Goal: Task Accomplishment & Management: Use online tool/utility

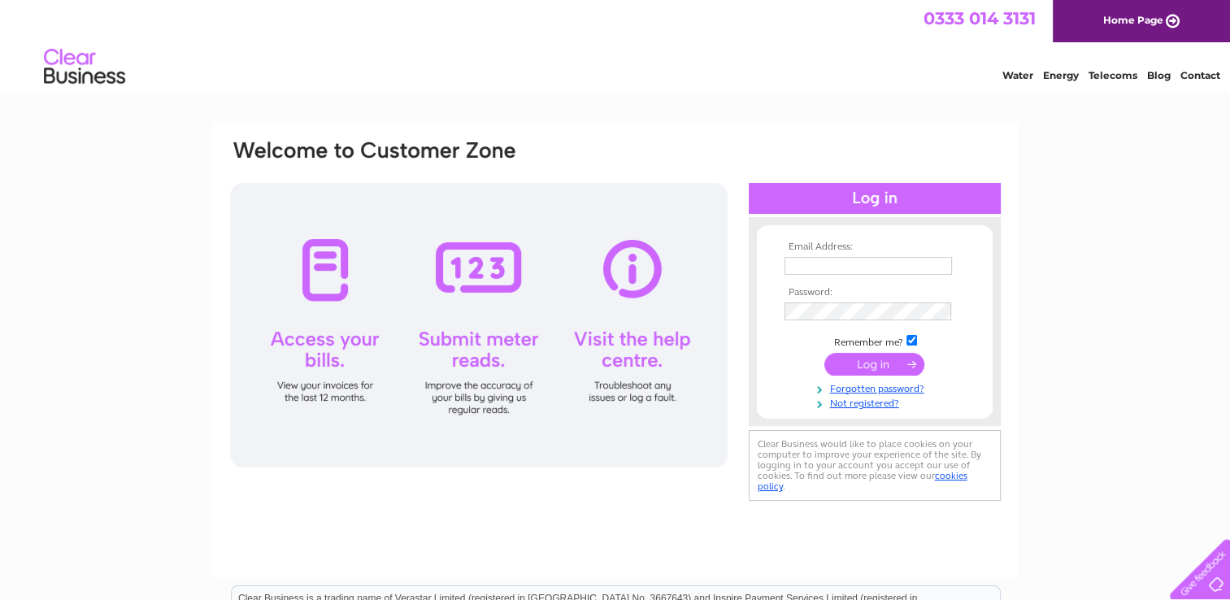
type input "rosecottage@gmx.com"
click at [894, 360] on input "submit" at bounding box center [875, 364] width 100 height 23
click at [908, 363] on input "submit" at bounding box center [875, 364] width 100 height 23
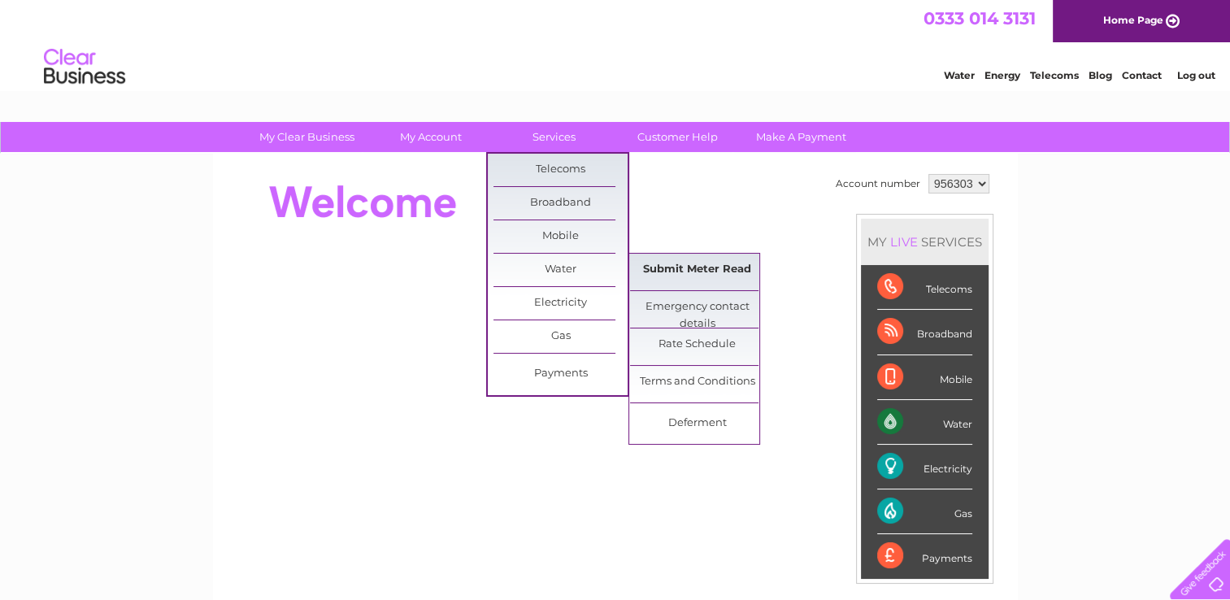
click at [694, 262] on link "Submit Meter Read" at bounding box center [697, 270] width 134 height 33
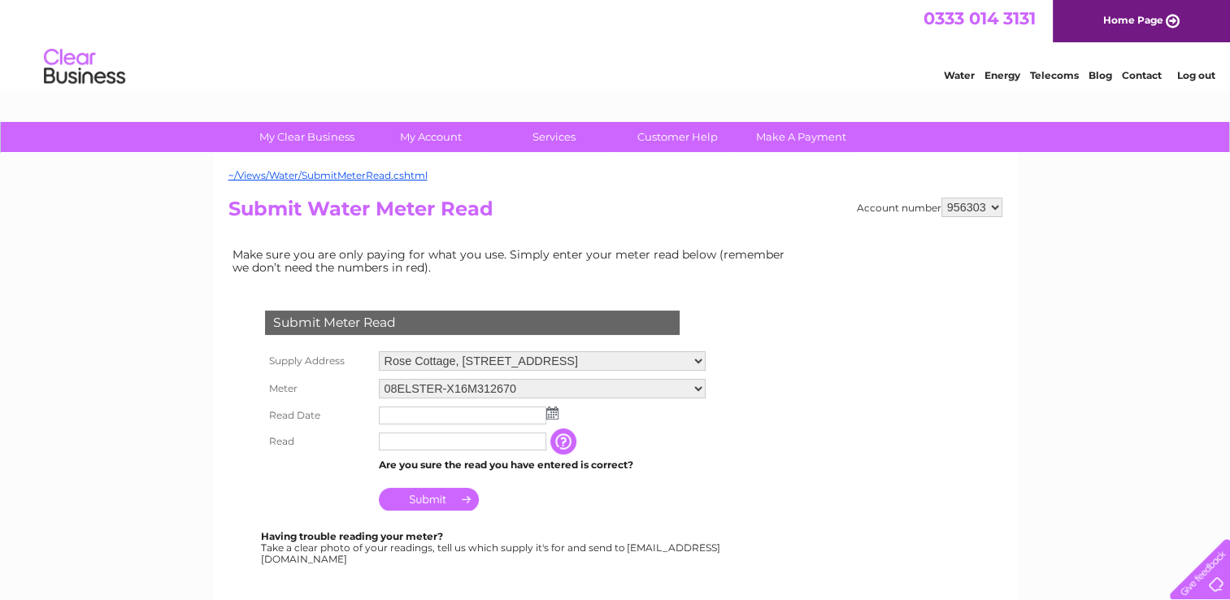
click at [550, 411] on img at bounding box center [552, 413] width 12 height 13
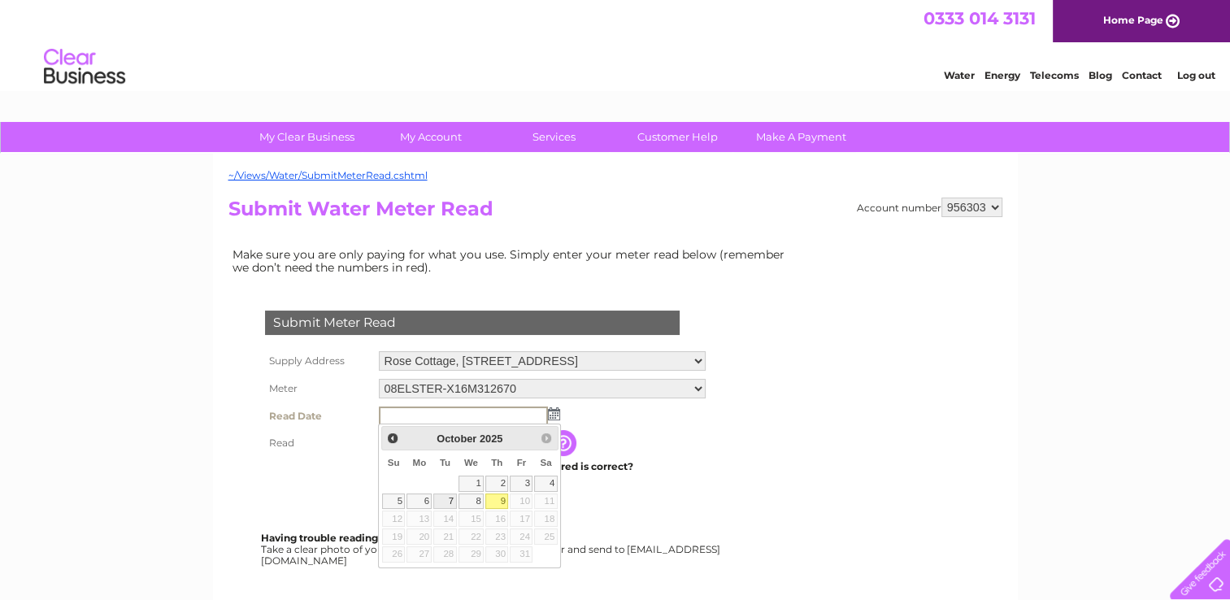
click at [446, 498] on link "7" at bounding box center [444, 502] width 23 height 16
type input "2025/10/07"
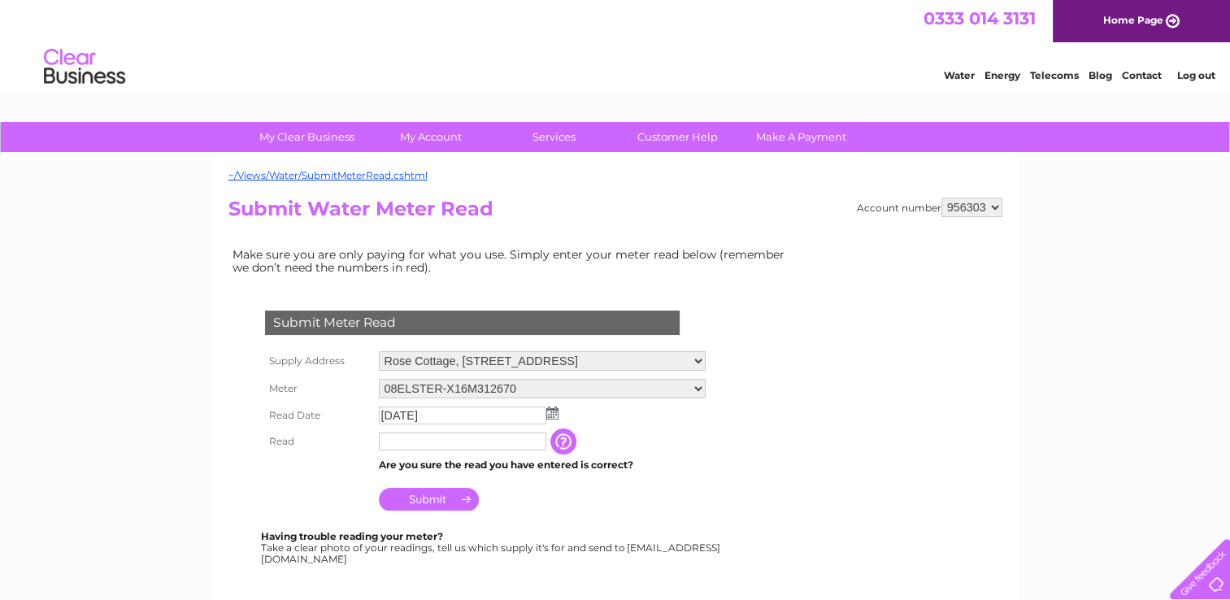
click at [444, 441] on input "text" at bounding box center [463, 442] width 168 height 18
click at [390, 442] on input "00020" at bounding box center [463, 443] width 169 height 20
click at [408, 437] on input "0020" at bounding box center [463, 443] width 169 height 20
type input "00203"
click at [455, 499] on input "Submit" at bounding box center [429, 501] width 100 height 23
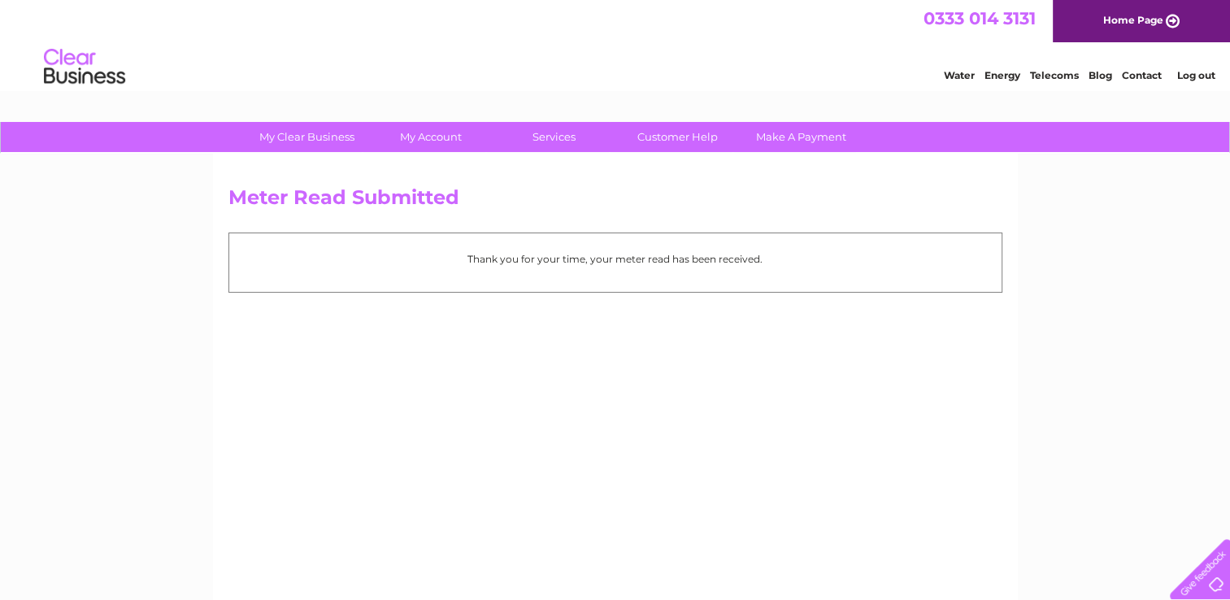
click at [1034, 371] on div "My Clear Business Login Details My Details My Preferences Link Account My Accou…" at bounding box center [615, 504] width 1230 height 765
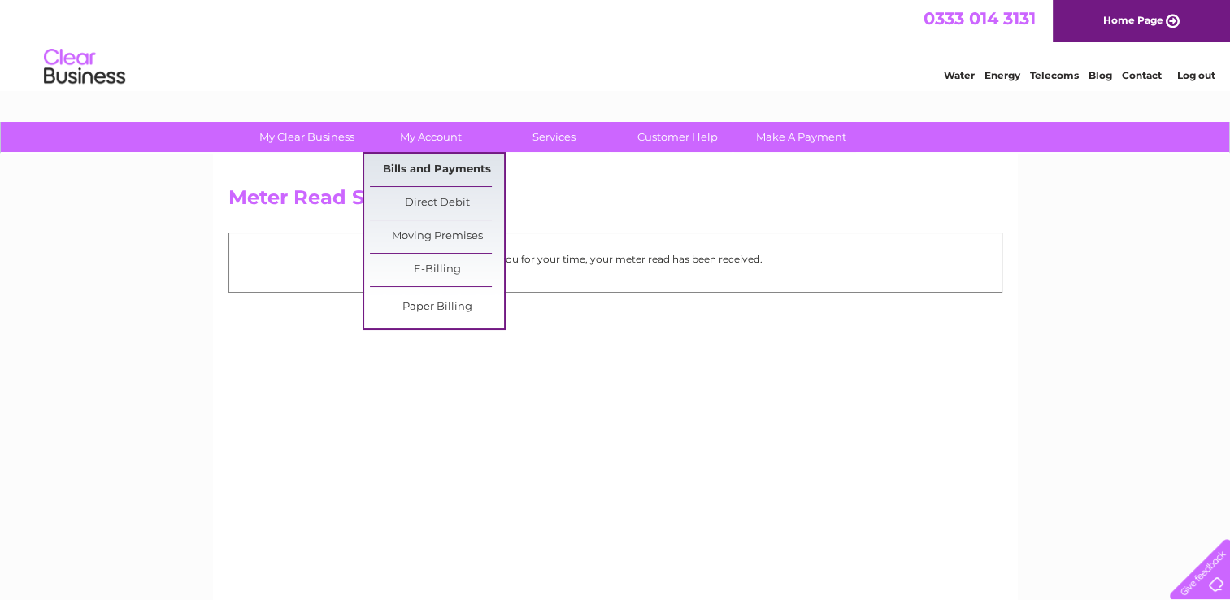
click at [466, 167] on link "Bills and Payments" at bounding box center [437, 170] width 134 height 33
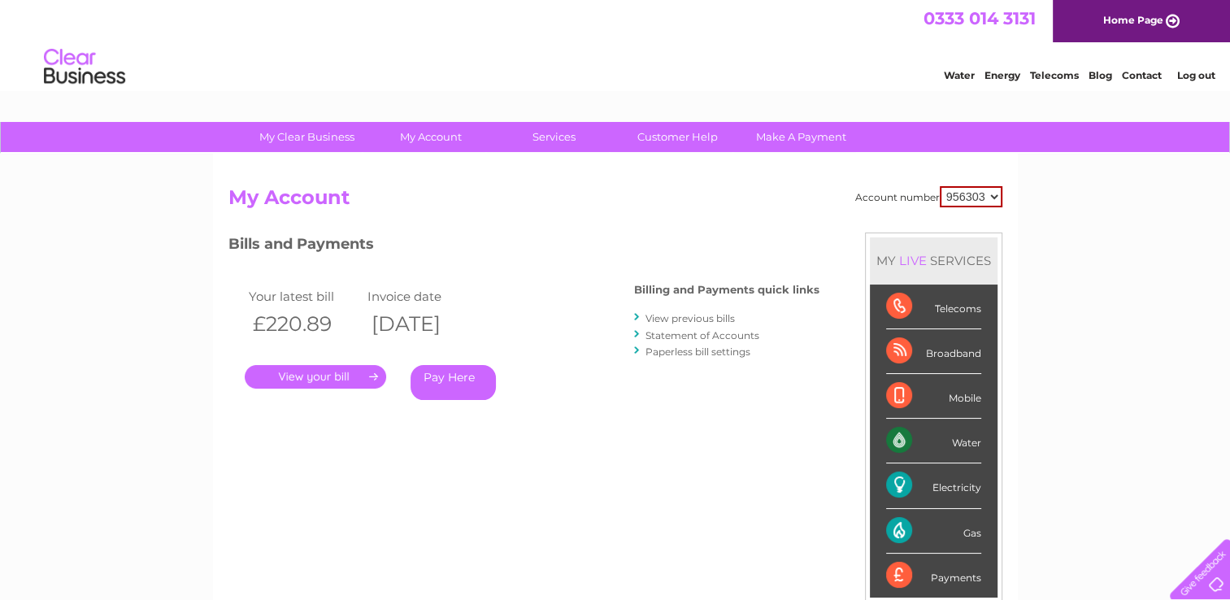
click at [358, 374] on link "." at bounding box center [315, 377] width 141 height 24
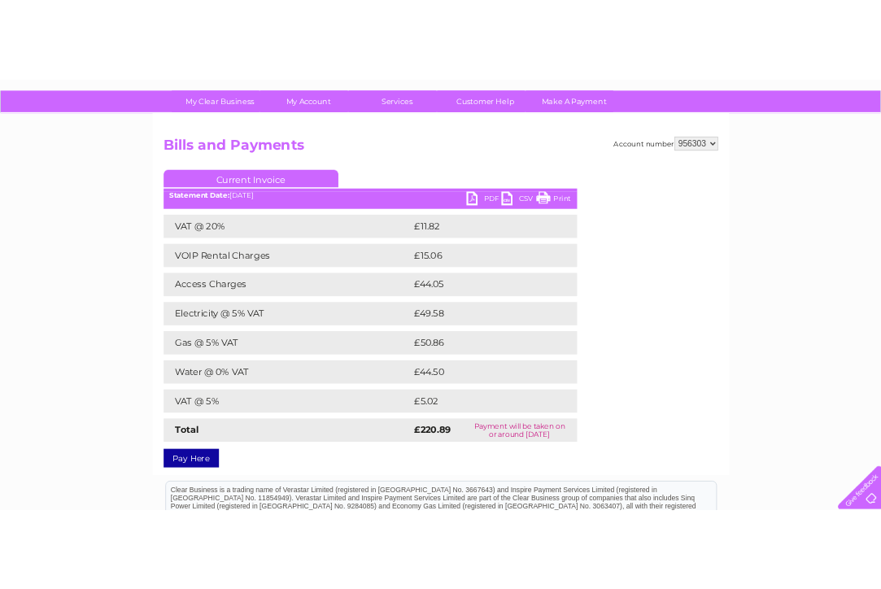
scroll to position [110, 0]
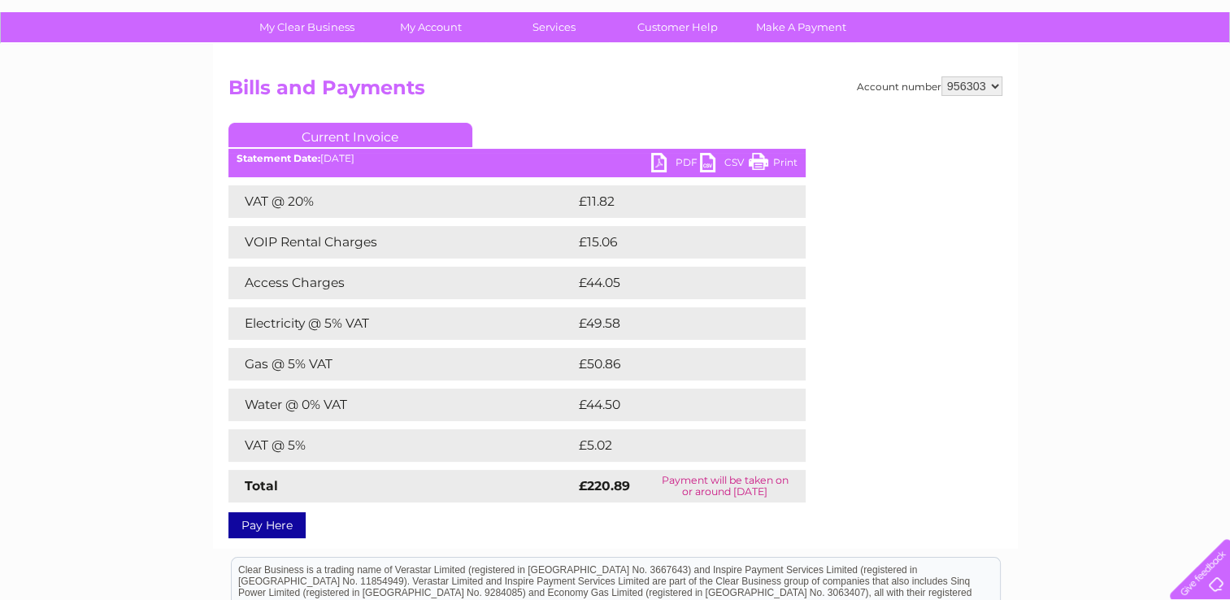
click at [764, 163] on link "Print" at bounding box center [773, 165] width 49 height 24
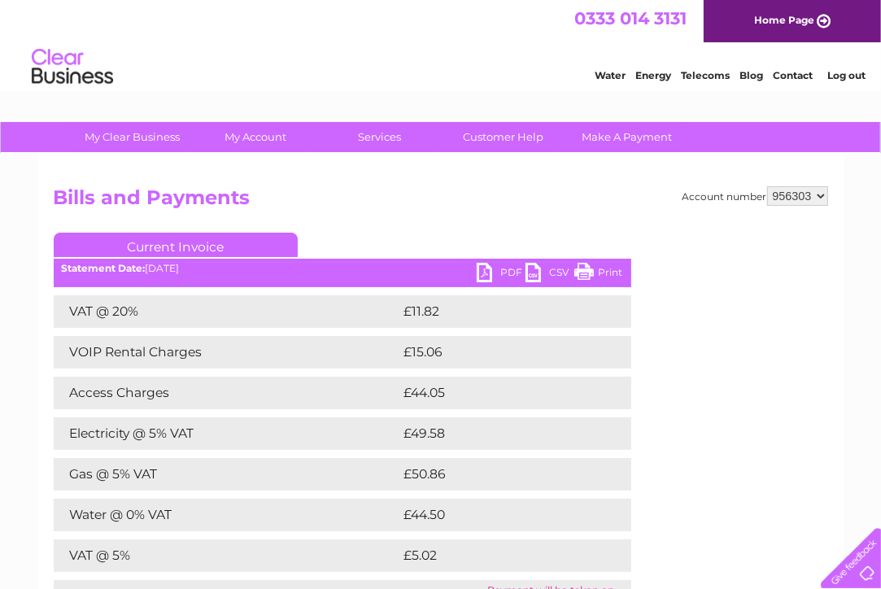
scroll to position [0, 0]
click at [846, 74] on link "Log out" at bounding box center [846, 75] width 38 height 12
